Goal: Communication & Community: Answer question/provide support

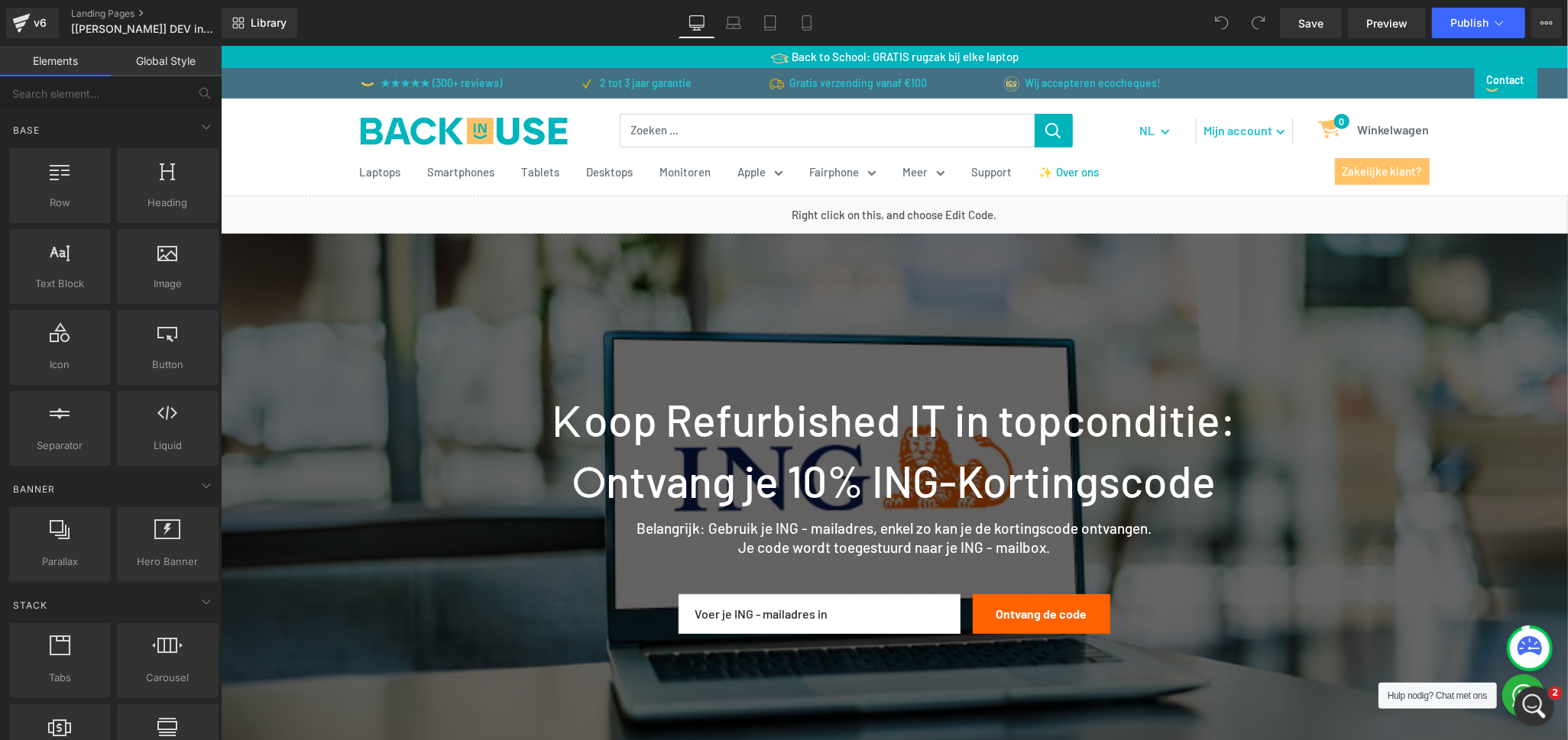
click at [1547, 697] on div "Open Intercom Messenger" at bounding box center [1532, 704] width 50 height 50
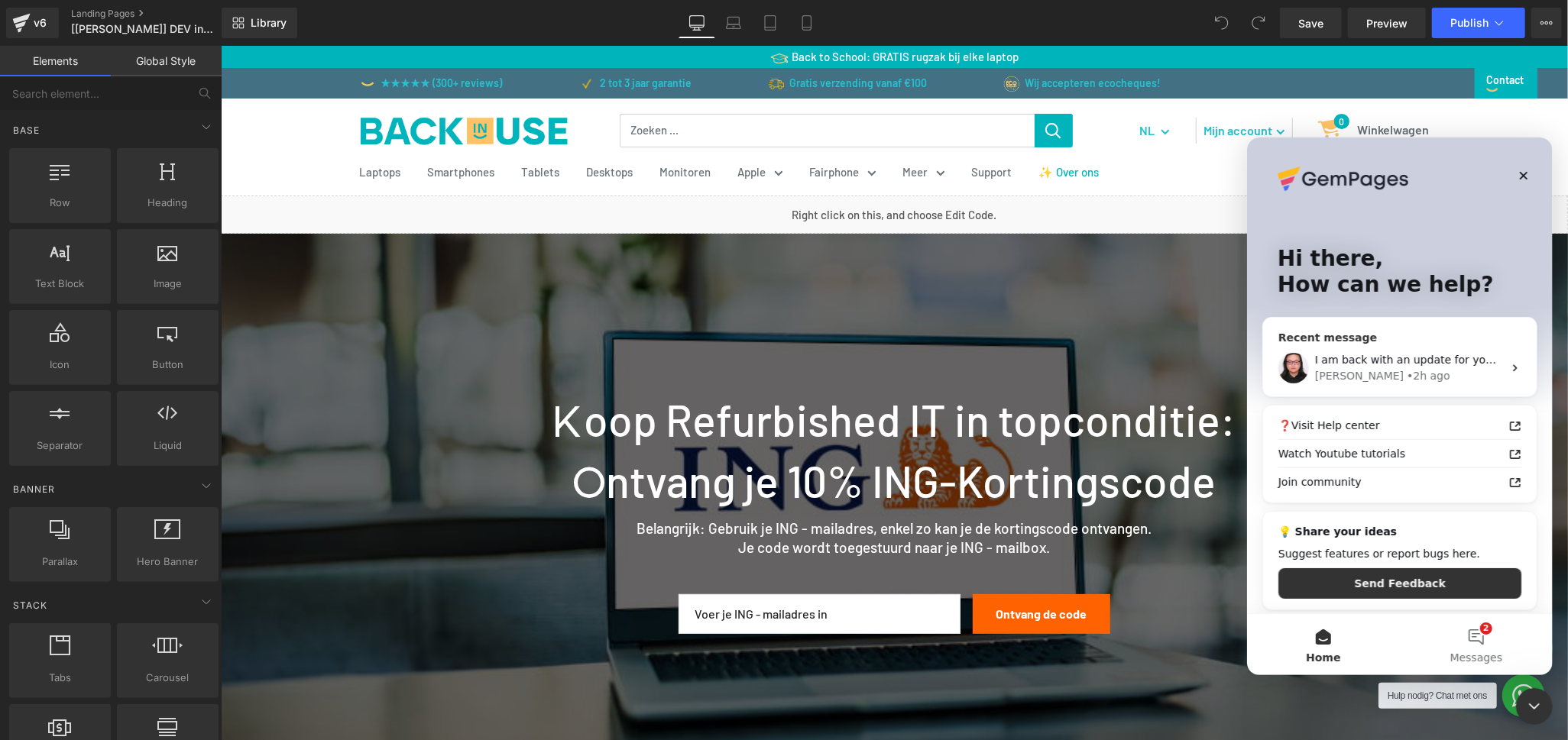
click at [1461, 381] on div "[PERSON_NAME] • 2h ago" at bounding box center [1408, 375] width 188 height 16
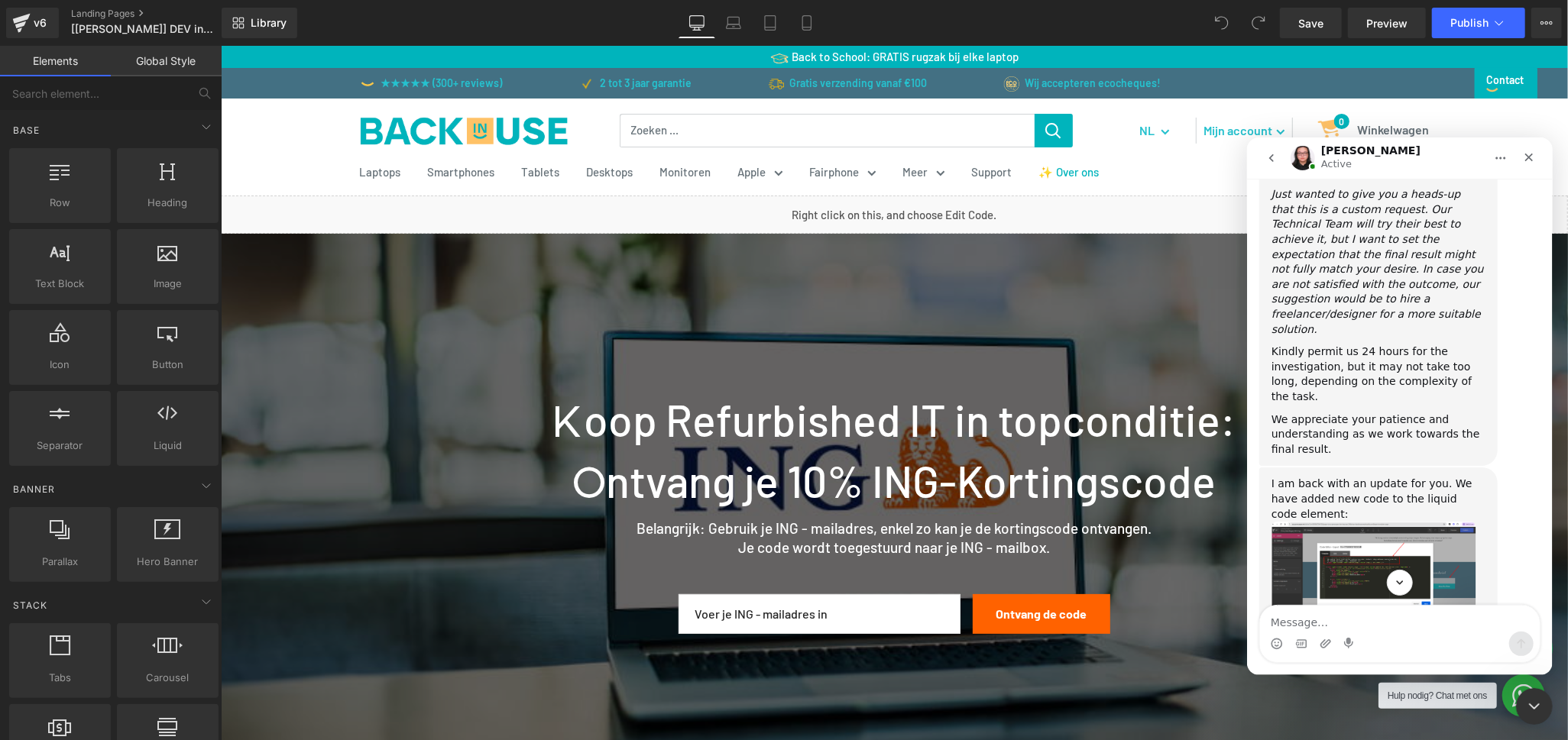
scroll to position [4256, 0]
click at [1300, 680] on link "[URL][DOMAIN_NAME][PERSON_NAME]" at bounding box center [1374, 686] width 207 height 13
click at [1351, 648] on div "[URL][DOMAIN_NAME][PERSON_NAME][DOMAIN_NAME]" at bounding box center [1378, 663] width 214 height 30
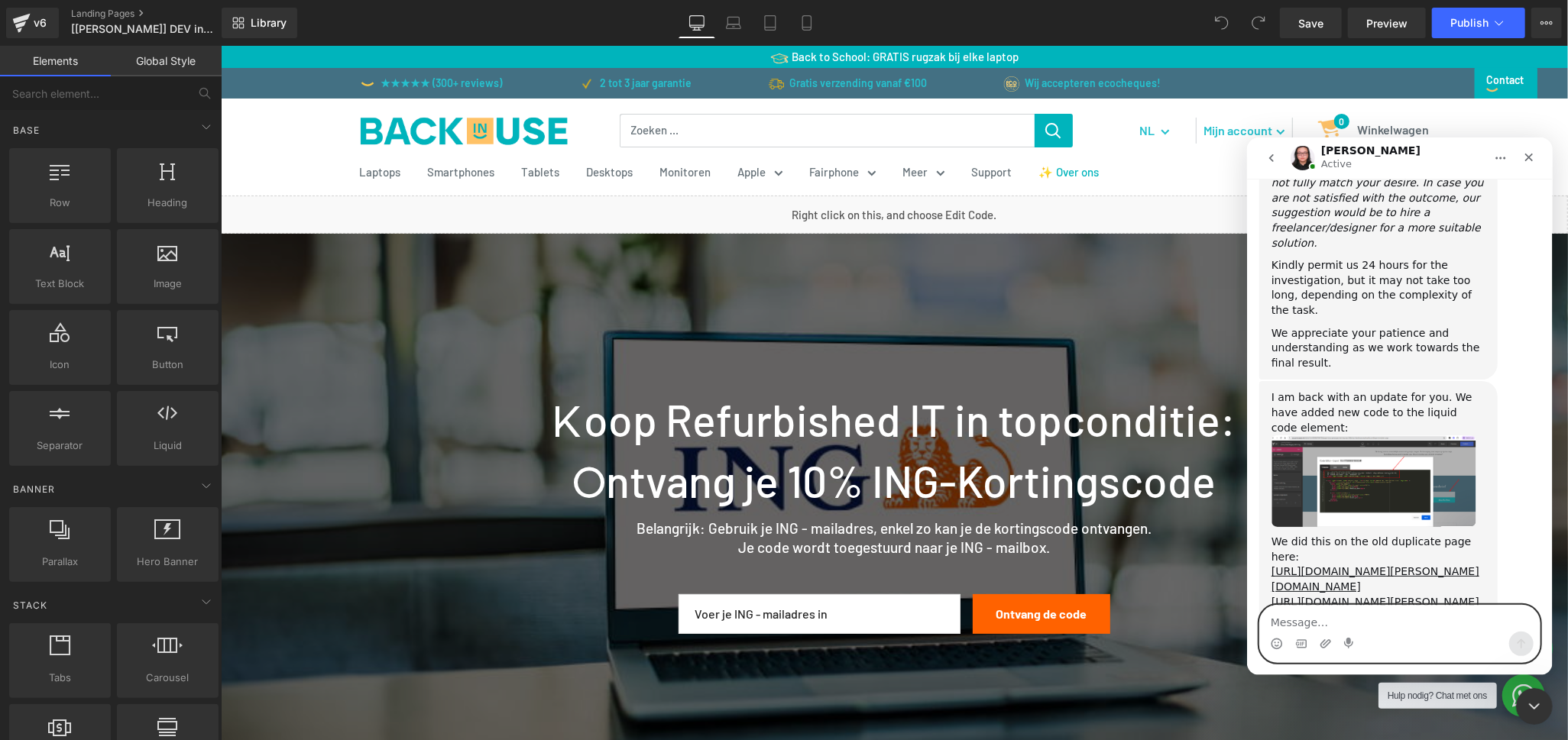
click at [1319, 616] on textarea "Message…" at bounding box center [1399, 617] width 280 height 26
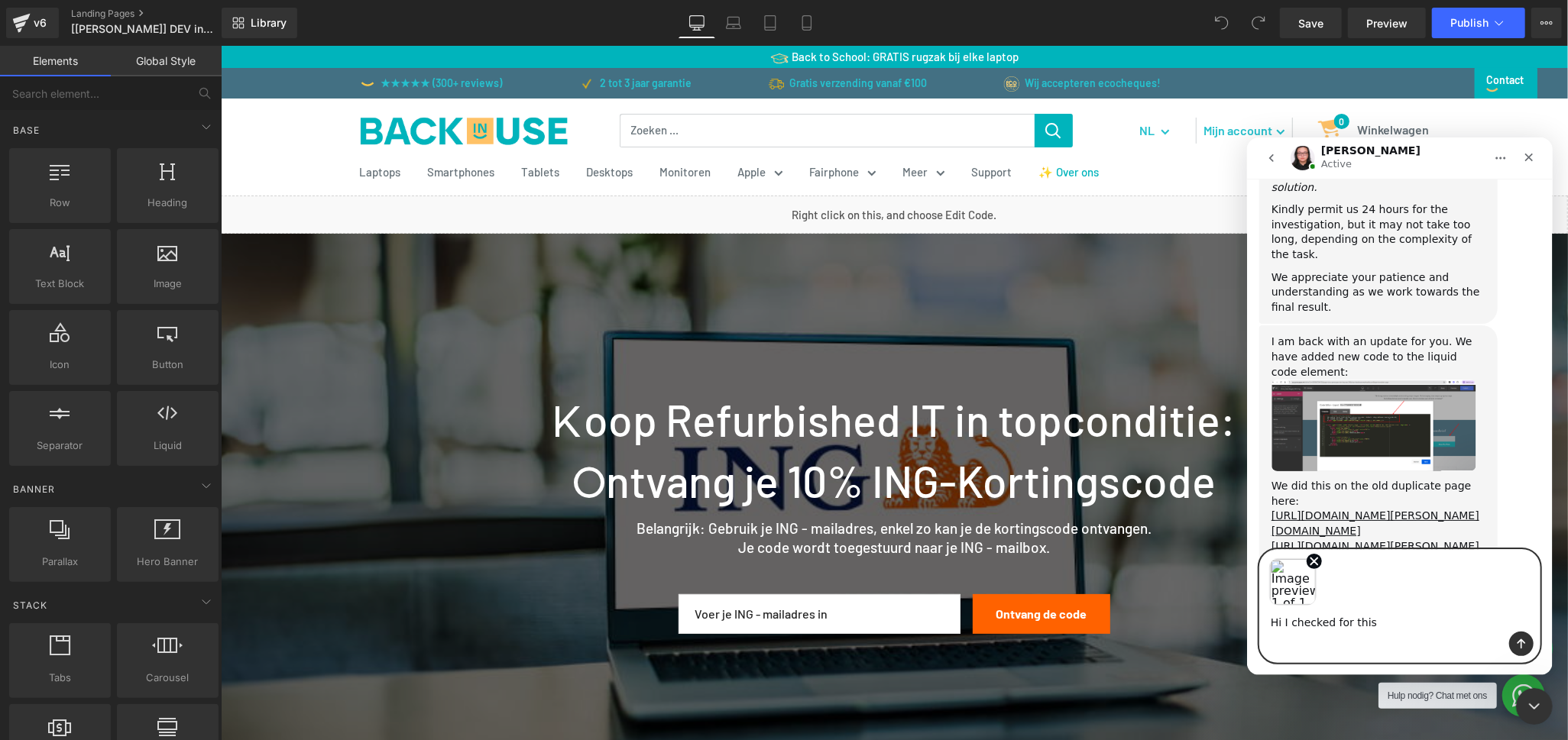
click at [1394, 623] on textarea "Hi I checked for this" at bounding box center [1399, 617] width 280 height 26
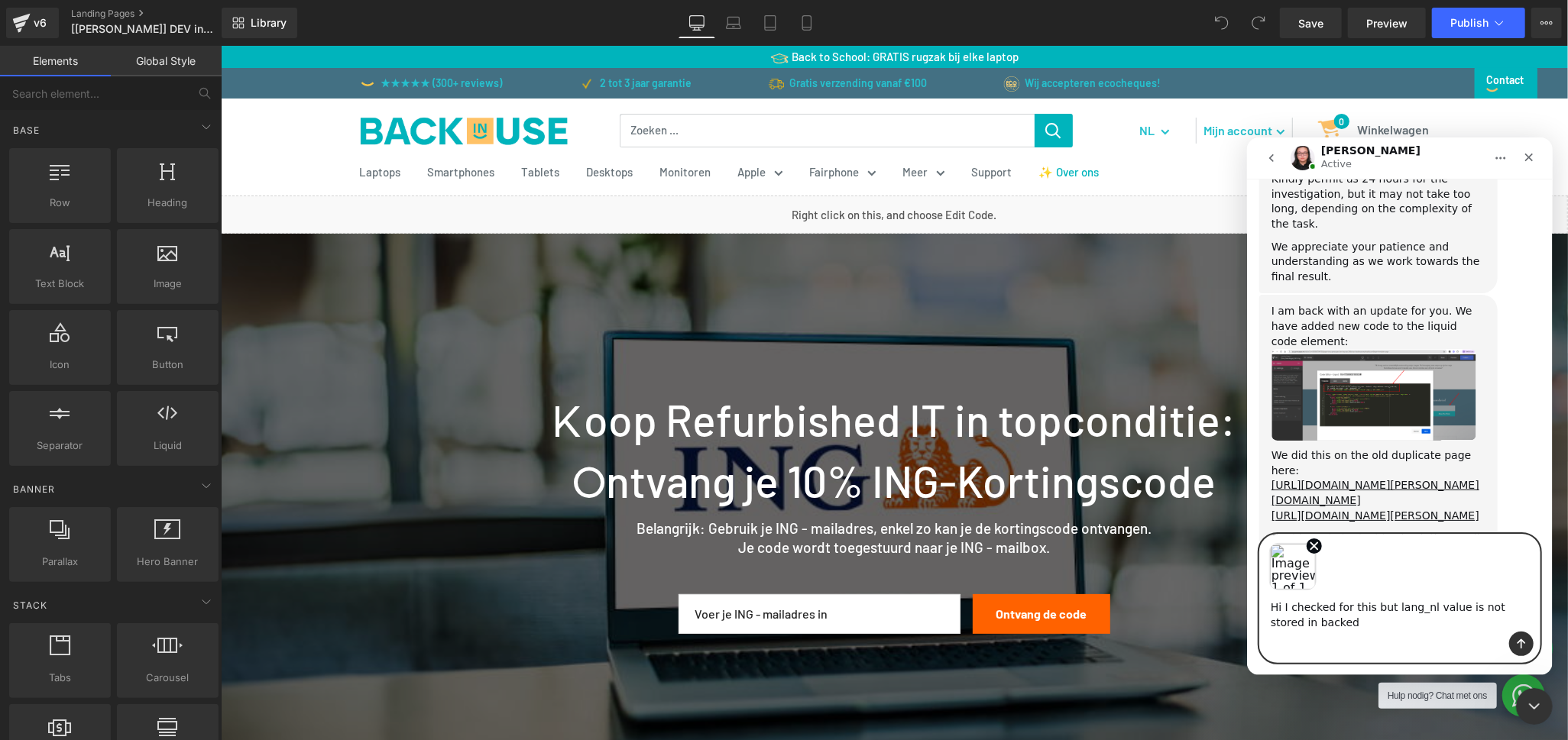
scroll to position [4435, 0]
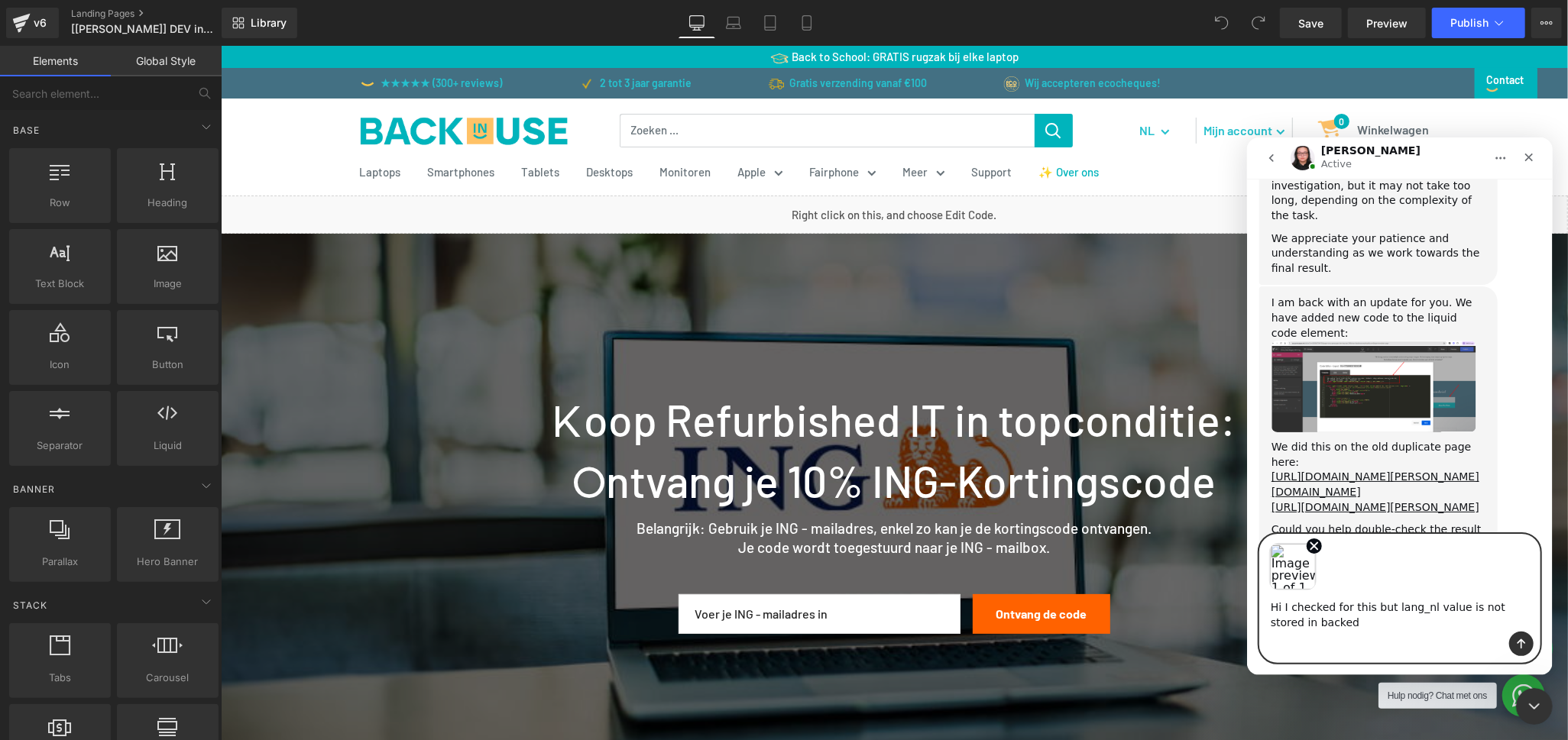
paste textarea "[URL][DOMAIN_NAME][PERSON_NAME]"
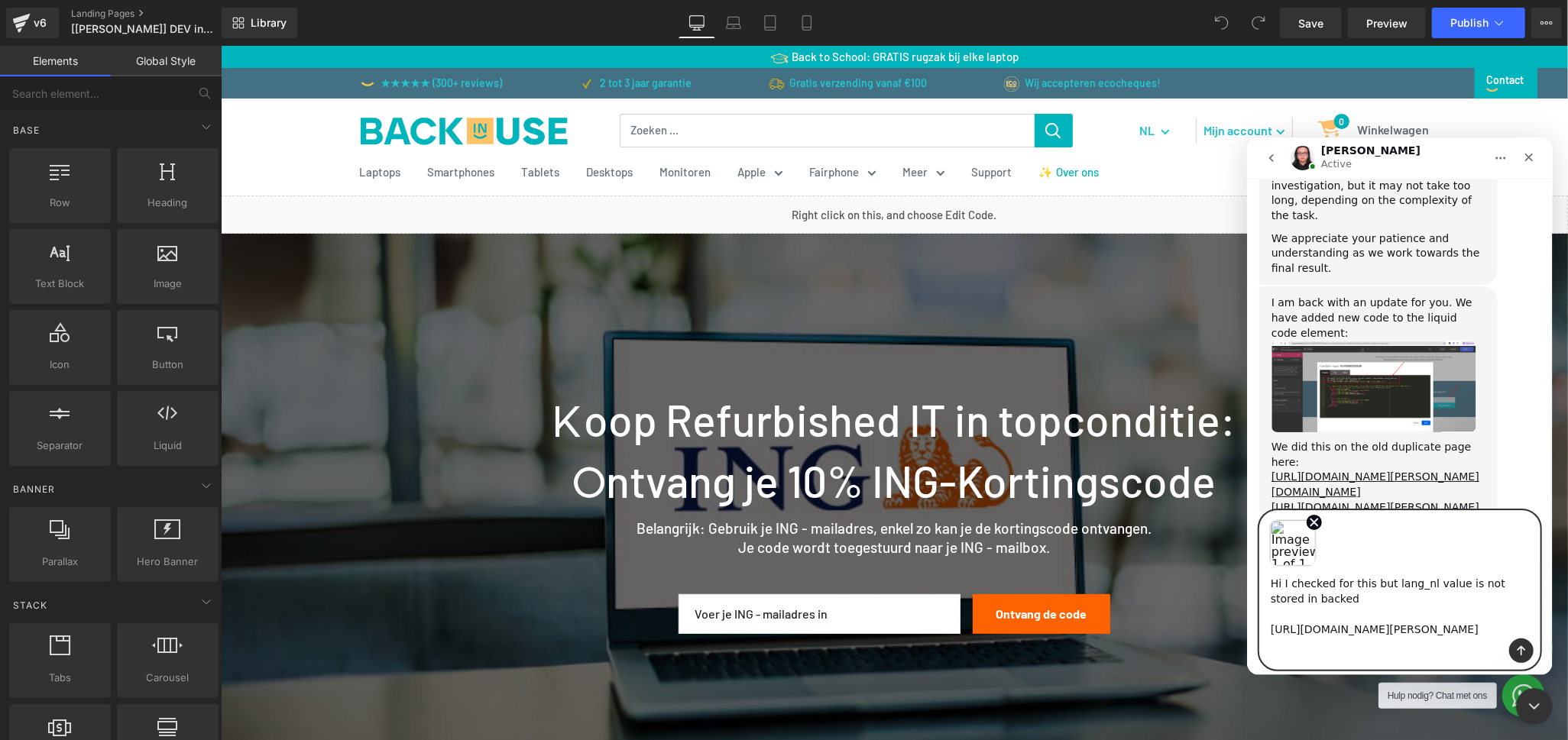
type textarea "Hi I checked for this but lang_nl value is not stored in backed [URL][DOMAIN_NA…"
click at [1520, 656] on icon "Send a message…" at bounding box center [1521, 650] width 9 height 10
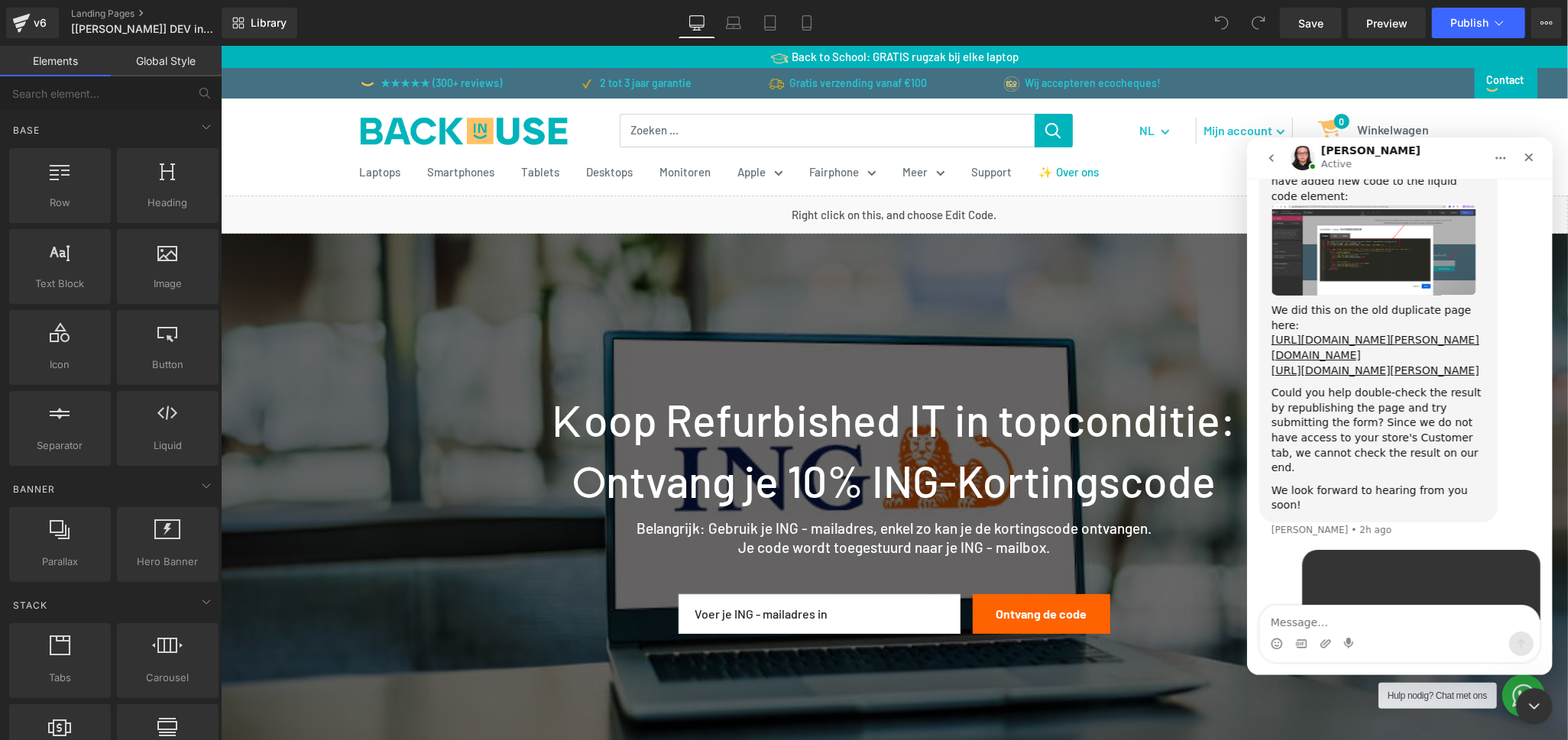
scroll to position [4576, 0]
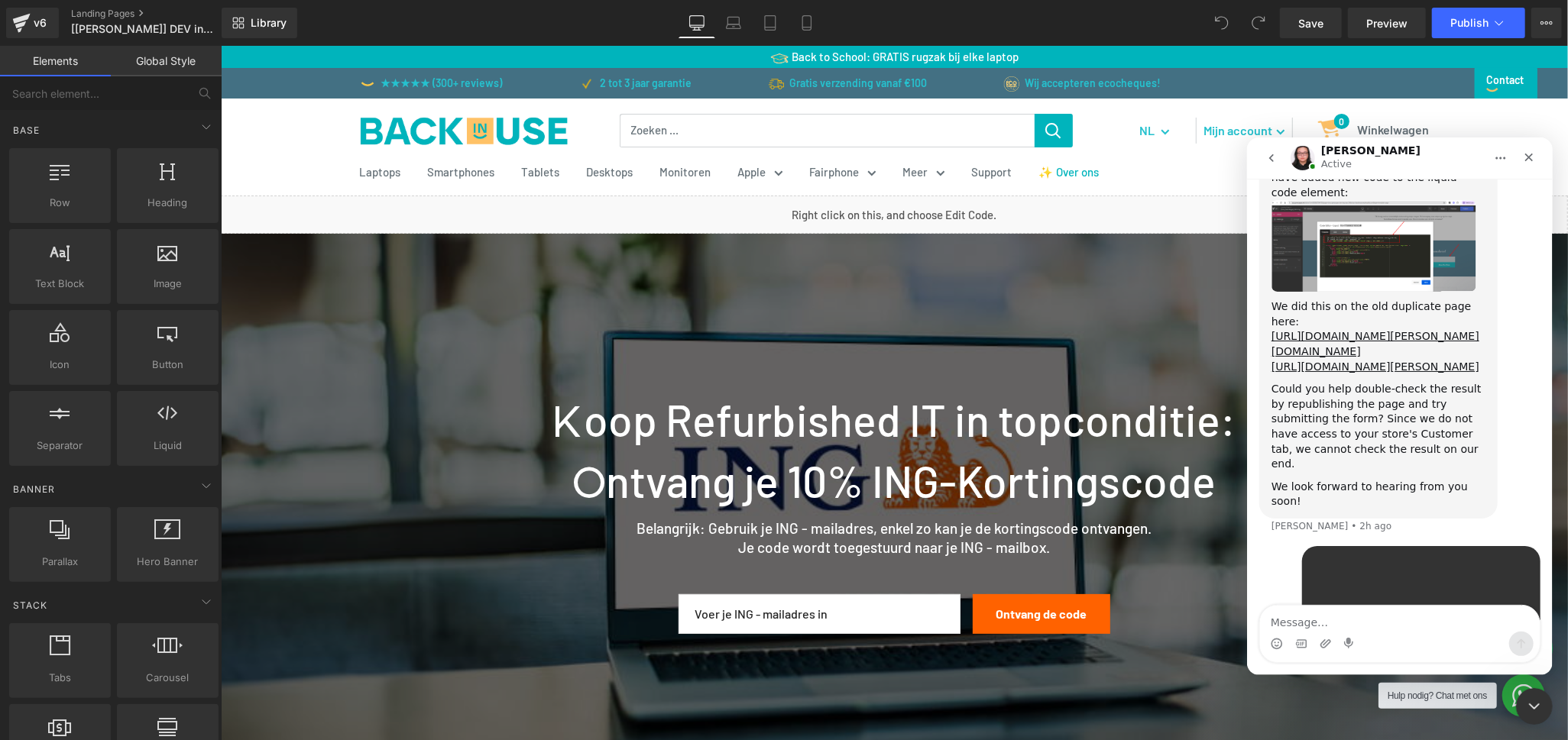
click at [1379, 616] on textarea "Message…" at bounding box center [1399, 617] width 280 height 26
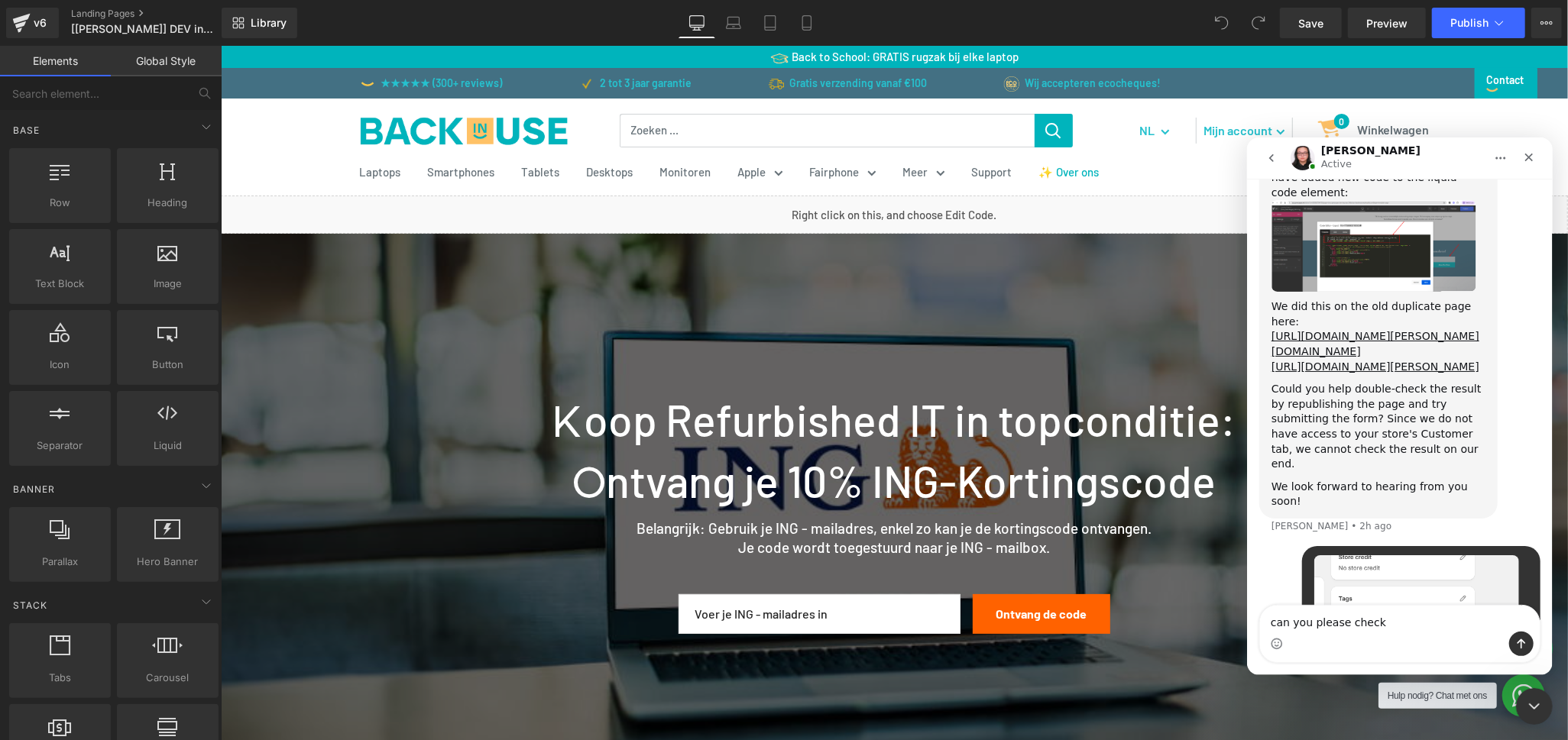
type textarea "can you please check"
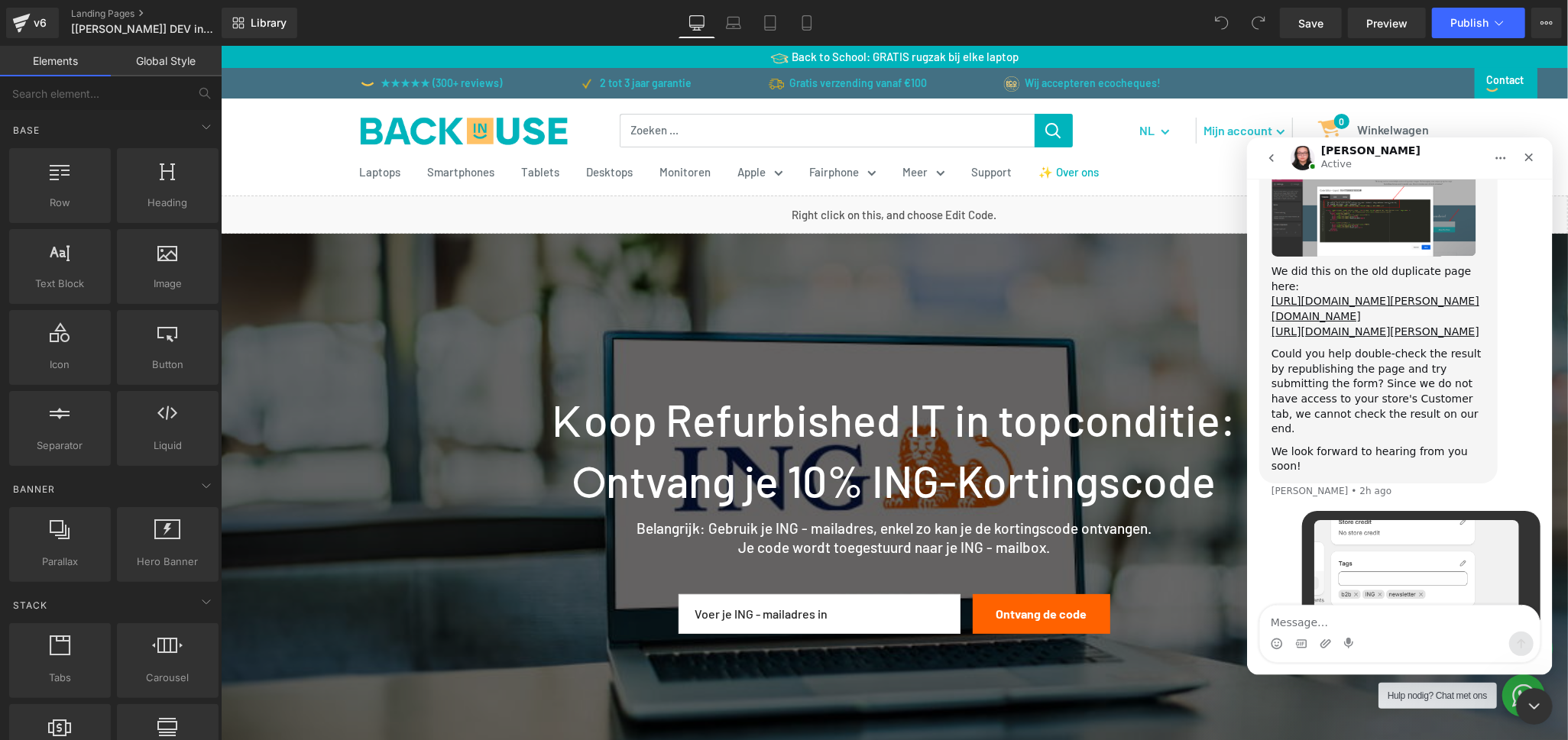
click at [888, 496] on div at bounding box center [784, 347] width 1568 height 695
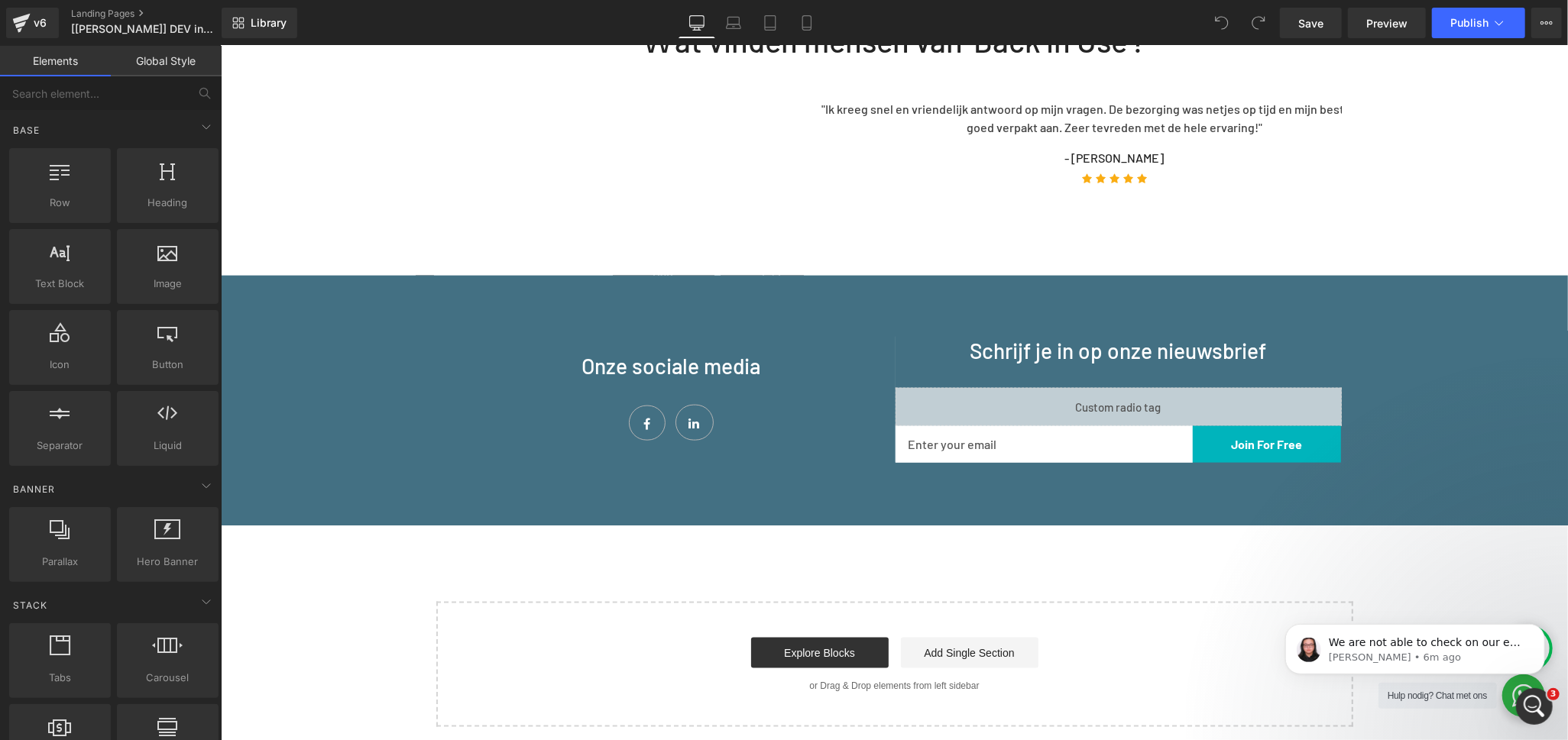
scroll to position [4843, 0]
click at [1401, 656] on p "[PERSON_NAME] • 6m ago" at bounding box center [1427, 657] width 197 height 14
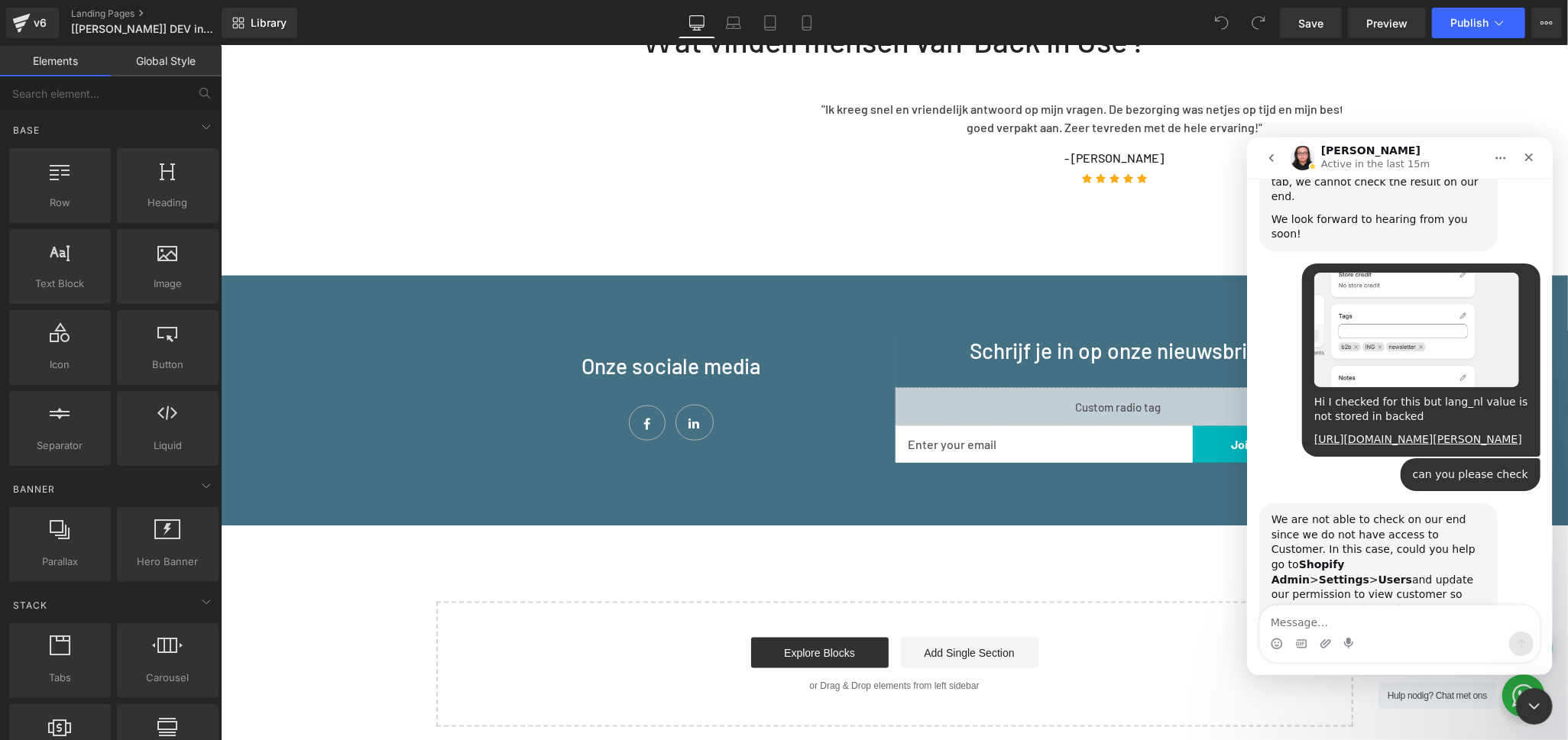
click at [1389, 617] on textarea "Message…" at bounding box center [1399, 617] width 280 height 26
type textarea "okay I will check with my team and give permissions"
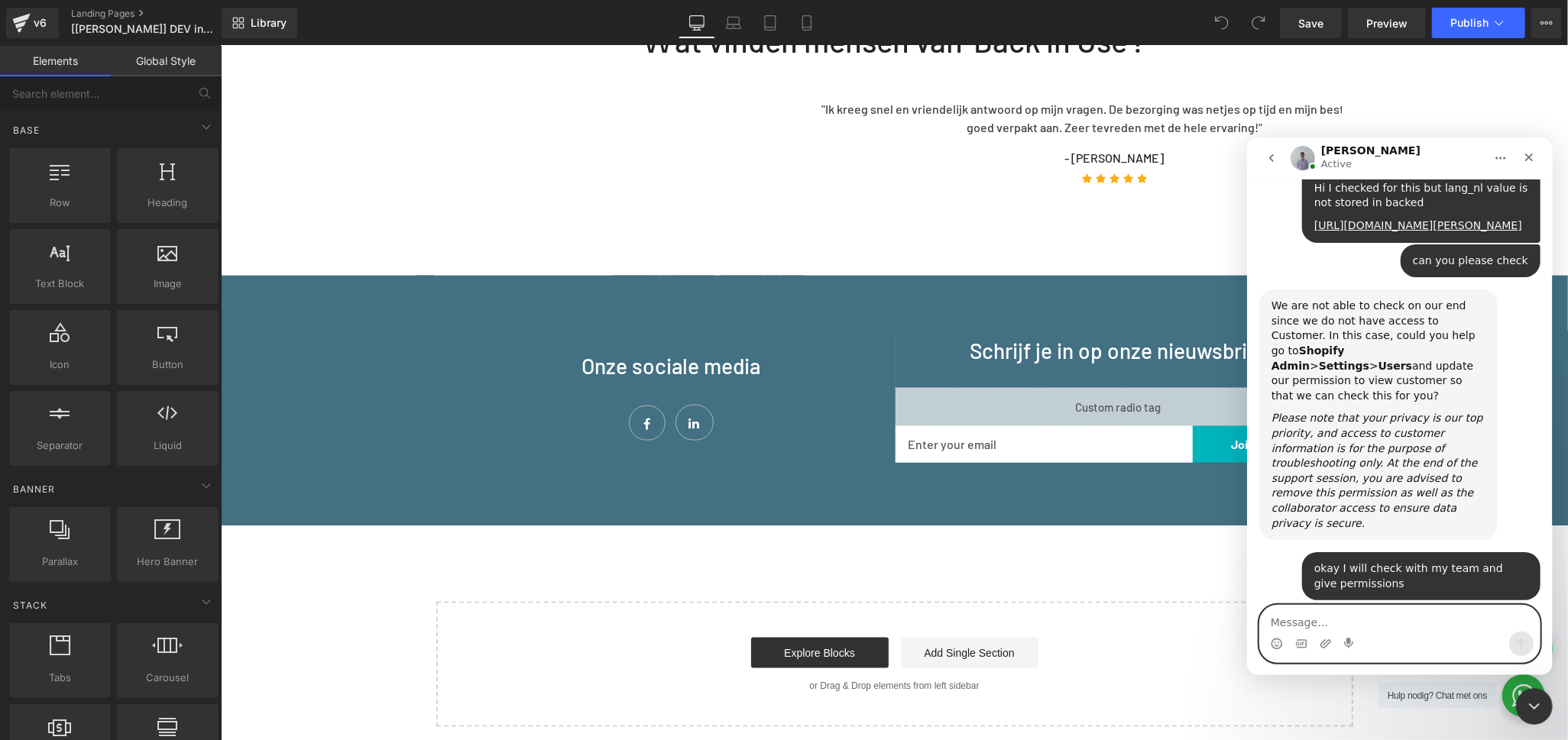
scroll to position [5059, 0]
click at [1334, 627] on textarea "Message…" at bounding box center [1399, 617] width 280 height 26
type textarea "ok"
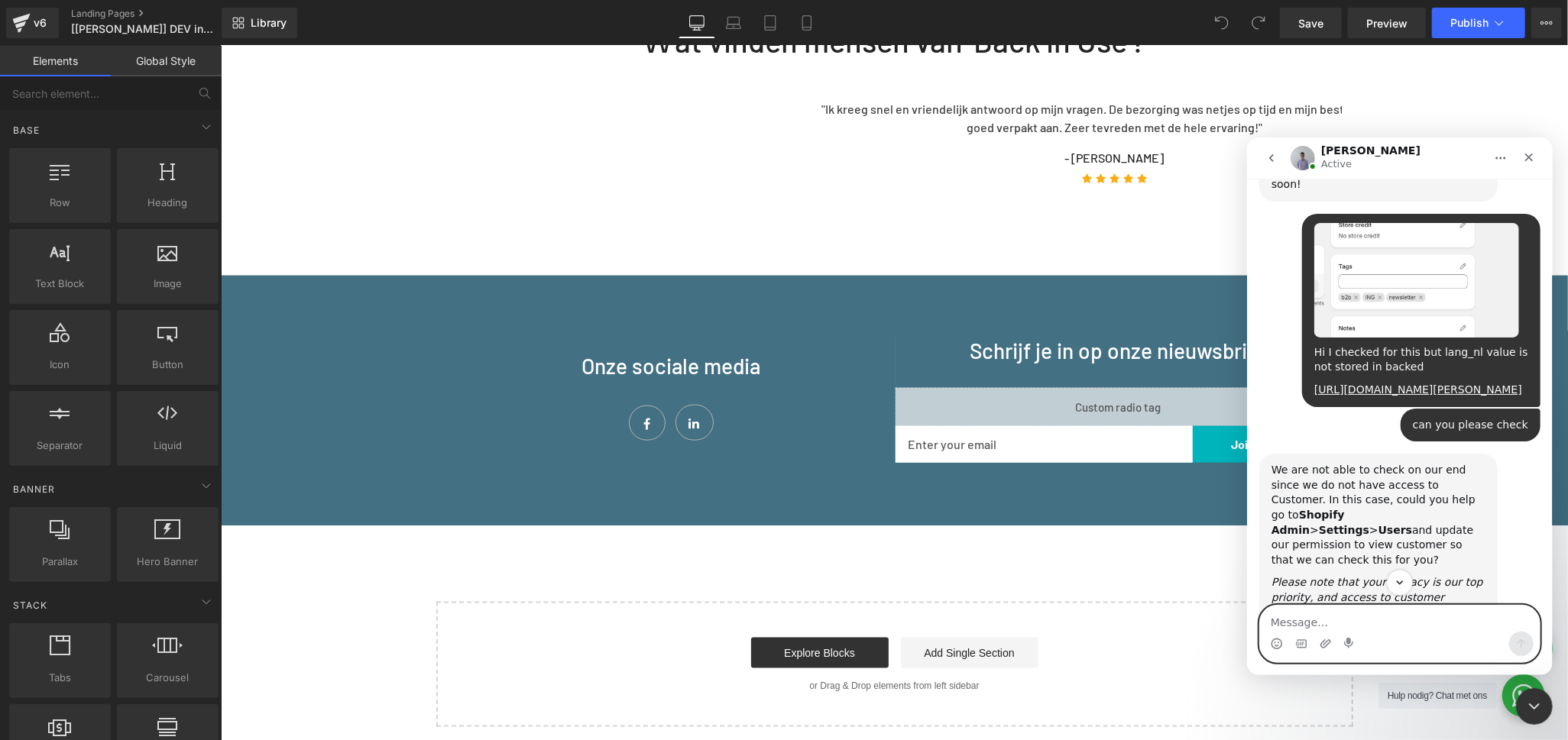
scroll to position [4896, 0]
